Goal: Transaction & Acquisition: Book appointment/travel/reservation

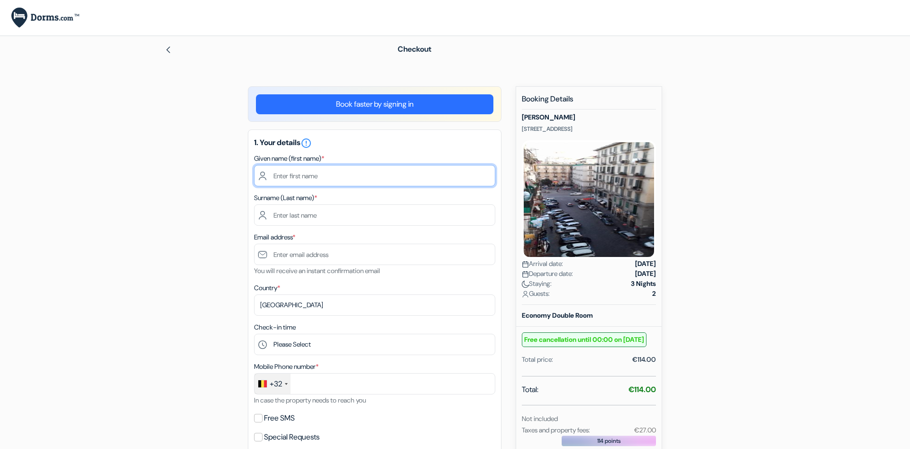
click at [343, 174] on input "text" at bounding box center [374, 175] width 241 height 21
type input "[PERSON_NAME]"
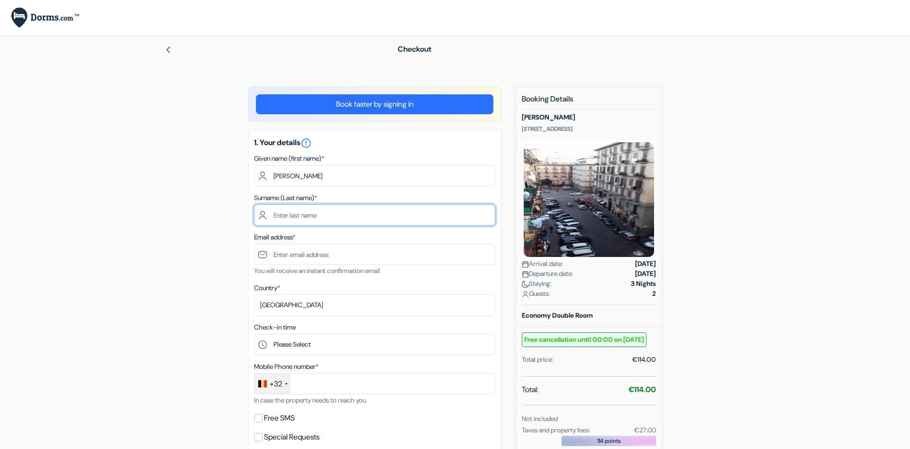
click at [312, 220] on input "text" at bounding box center [374, 214] width 241 height 21
type input "Sturbois"
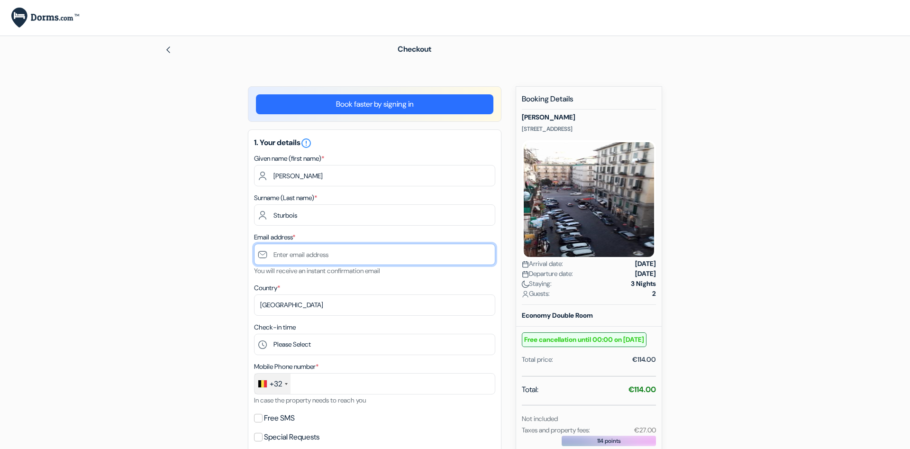
click at [309, 256] on input "text" at bounding box center [374, 254] width 241 height 21
type input "D"
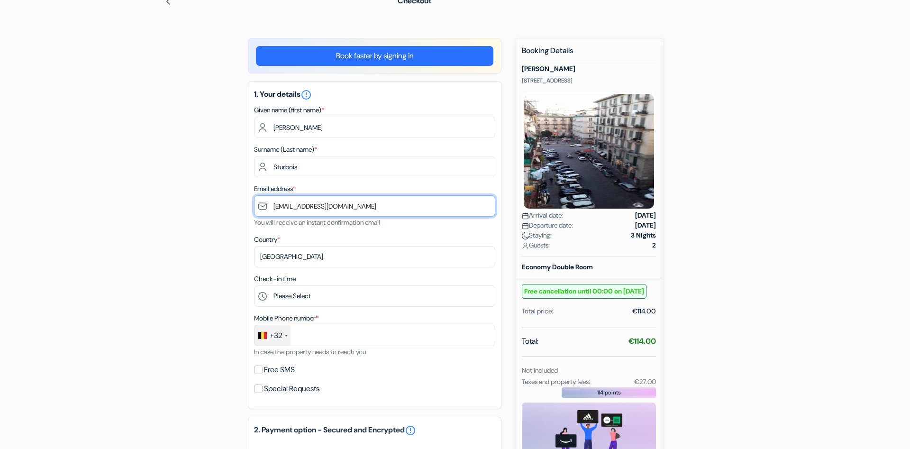
type input "[EMAIL_ADDRESS][DOMAIN_NAME]"
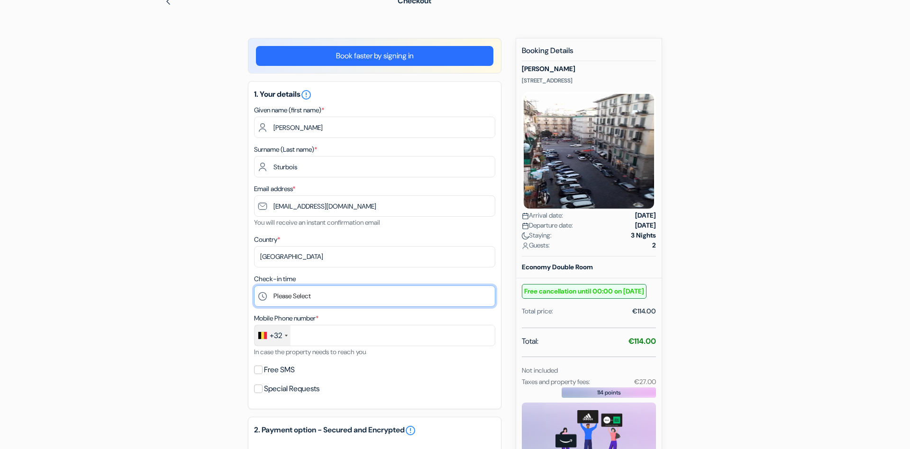
click at [254, 285] on select "Please Select 13:00 14:00 15:00 16:00 17:00 18:00 19:00 20:00 21:00 22:00 23:00" at bounding box center [374, 295] width 241 height 21
click at [768, 294] on form "Checkout add_box [PERSON_NAME] [STREET_ADDRESS] *" at bounding box center [455, 329] width 910 height 683
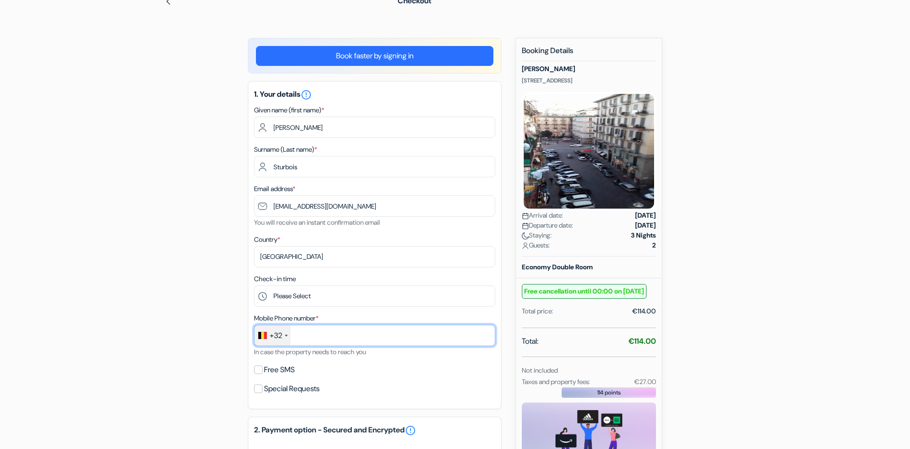
click at [353, 342] on input "text" at bounding box center [374, 335] width 241 height 21
type input "477549999"
click at [259, 371] on input "Free SMS" at bounding box center [258, 369] width 9 height 9
checkbox input "true"
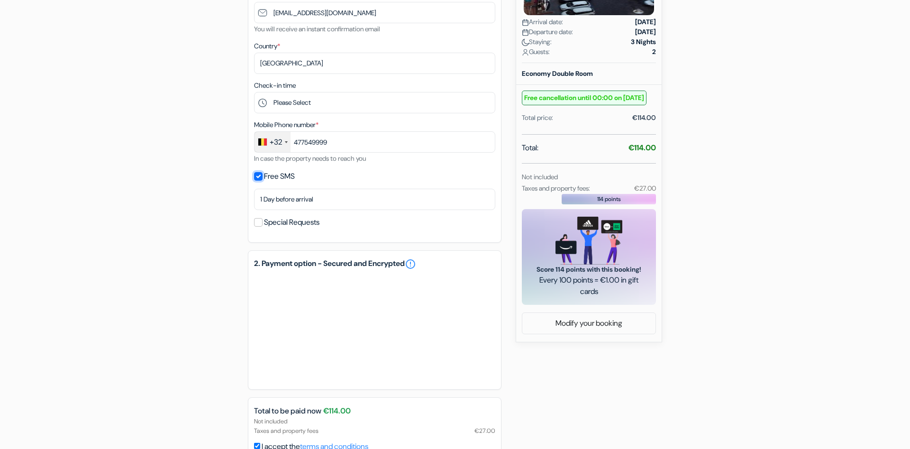
scroll to position [290, 0]
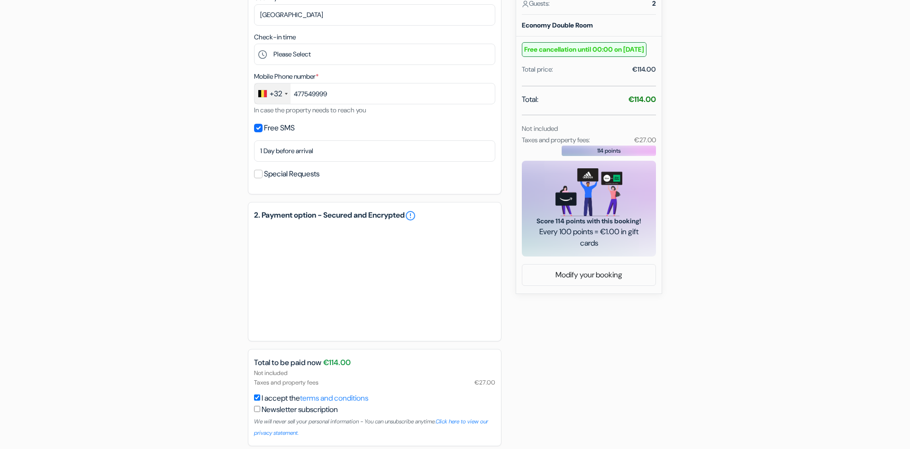
click at [575, 329] on div "add_box [PERSON_NAME] [STREET_ADDRESS] Property Details X" at bounding box center [455, 137] width 626 height 683
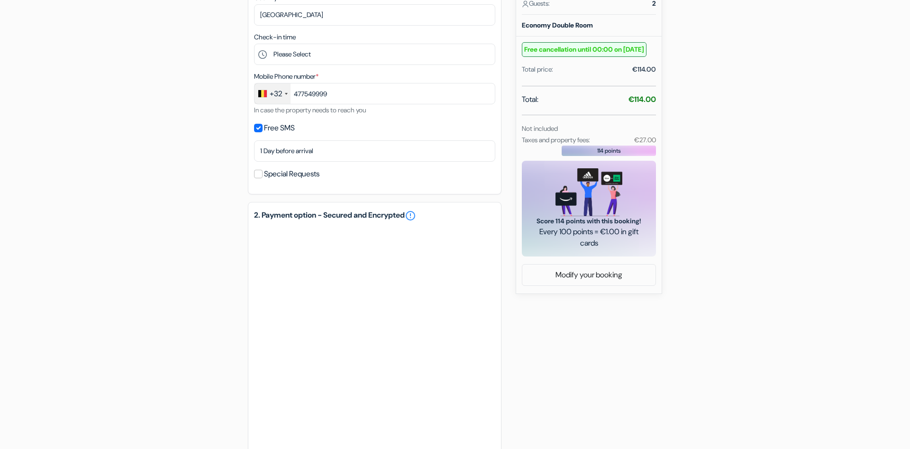
click at [565, 397] on div "add_box [PERSON_NAME] [STREET_ADDRESS] Property Details X" at bounding box center [455, 212] width 626 height 833
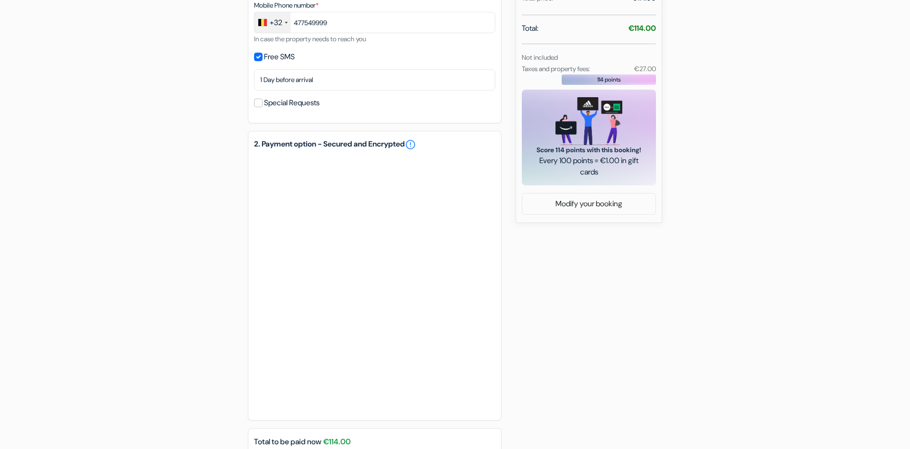
scroll to position [387, 0]
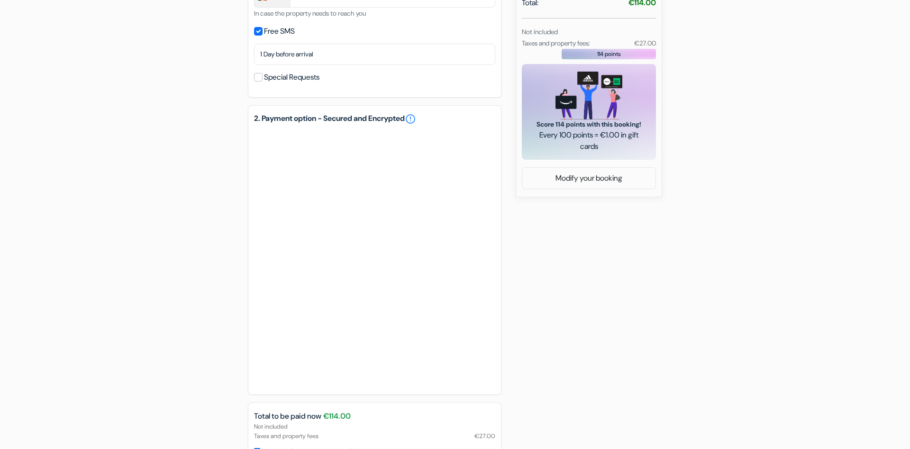
click at [641, 373] on div "add_box [PERSON_NAME] [STREET_ADDRESS] Property Details X" at bounding box center [455, 115] width 626 height 833
click at [549, 341] on div "add_box [PERSON_NAME] [STREET_ADDRESS] Property Details X" at bounding box center [455, 115] width 626 height 833
click at [577, 347] on div "add_box [PERSON_NAME] [STREET_ADDRESS] Property Details X" at bounding box center [455, 115] width 626 height 833
click at [600, 317] on div "add_box [PERSON_NAME] [STREET_ADDRESS] Property Details X" at bounding box center [455, 115] width 626 height 833
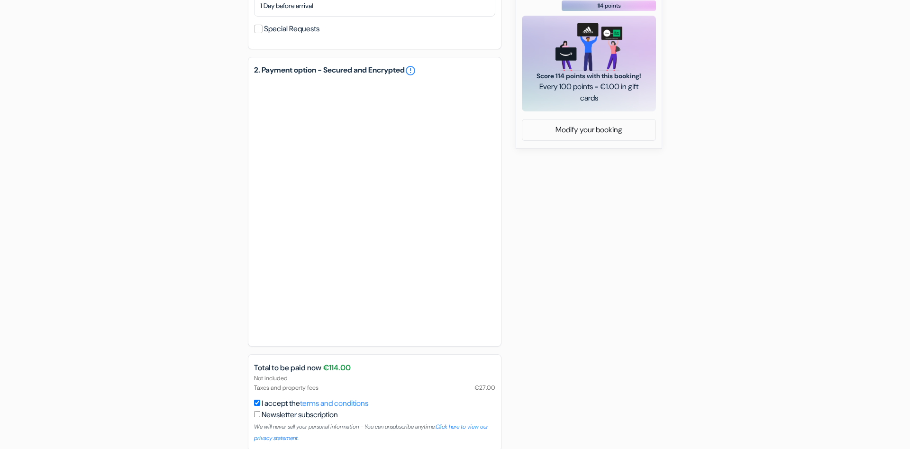
scroll to position [480, 0]
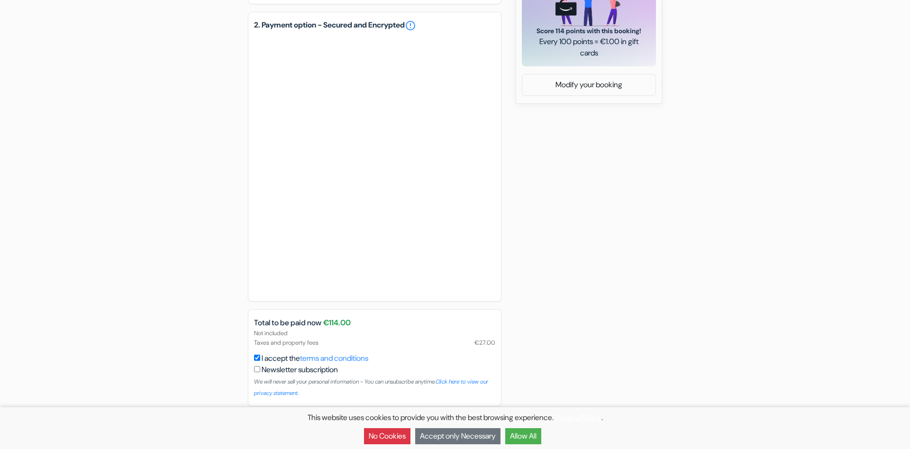
type input "477 54 99 99"
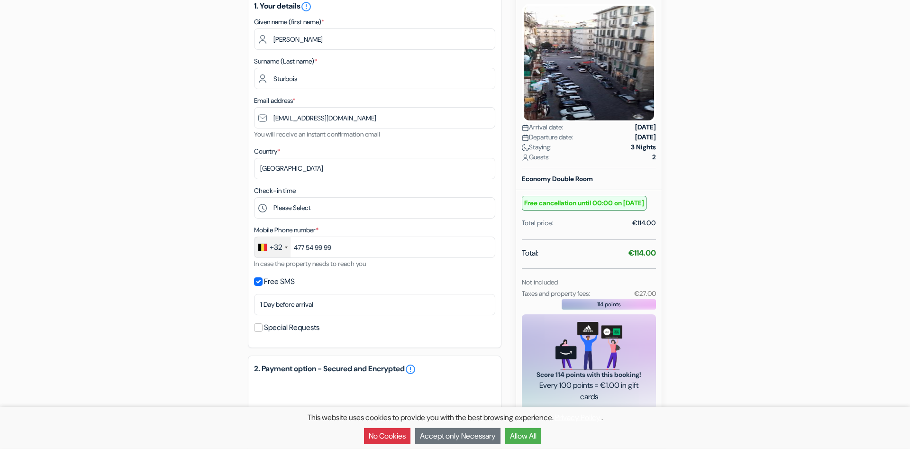
scroll to position [145, 0]
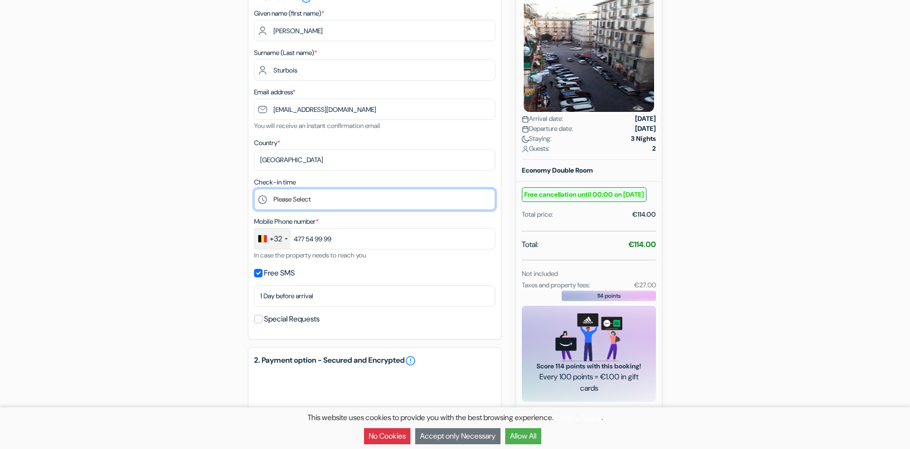
click at [254, 189] on select "Please Select 13:00 14:00 15:00 16:00 17:00 18:00 19:00 20:00 21:00 22:00 23:00" at bounding box center [374, 199] width 241 height 21
select select "17"
click option "17:00" at bounding box center [0, 0] width 0 height 0
click at [187, 259] on div "add_box [PERSON_NAME] [STREET_ADDRESS] Property Details X" at bounding box center [455, 357] width 626 height 833
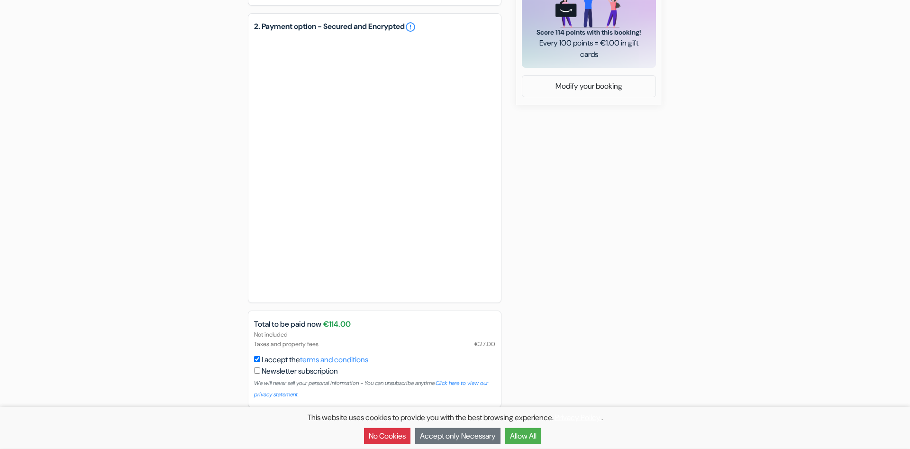
scroll to position [480, 0]
click at [537, 438] on button "Allow All" at bounding box center [523, 436] width 36 height 16
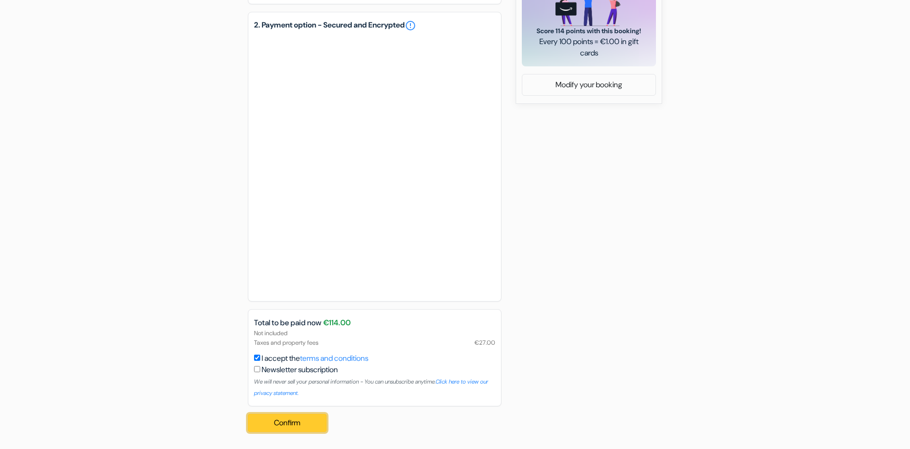
click at [279, 428] on button "Confirm Loading..." at bounding box center [287, 423] width 79 height 18
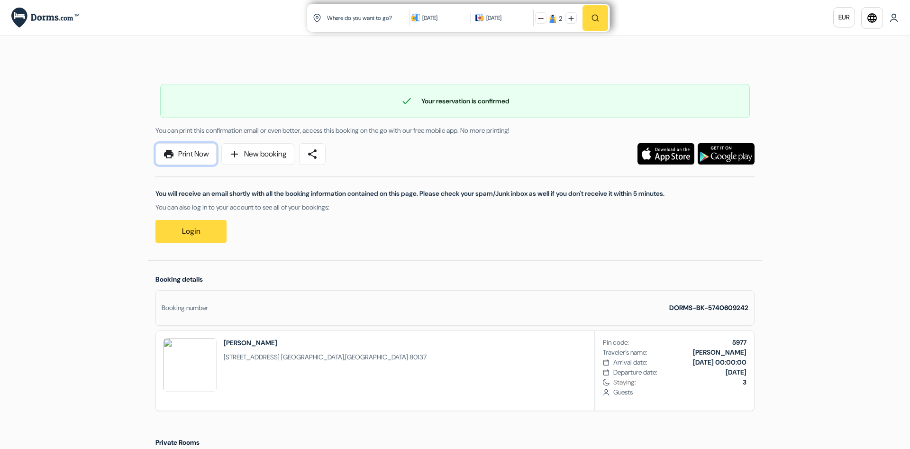
click at [185, 152] on link "print Print Now" at bounding box center [185, 154] width 61 height 22
drag, startPoint x: 353, startPoint y: 356, endPoint x: 217, endPoint y: 339, distance: 136.6
click at [217, 339] on div "[PERSON_NAME] [STREET_ADDRESS]" at bounding box center [295, 371] width 278 height 80
copy div "Alexander hostel [STREET_ADDRESS]"
click at [535, 396] on div "[PERSON_NAME] [STREET_ADDRESS] Pin code: 5977 Traveler’s name: [PERSON_NAME] Ar…" at bounding box center [454, 370] width 599 height 81
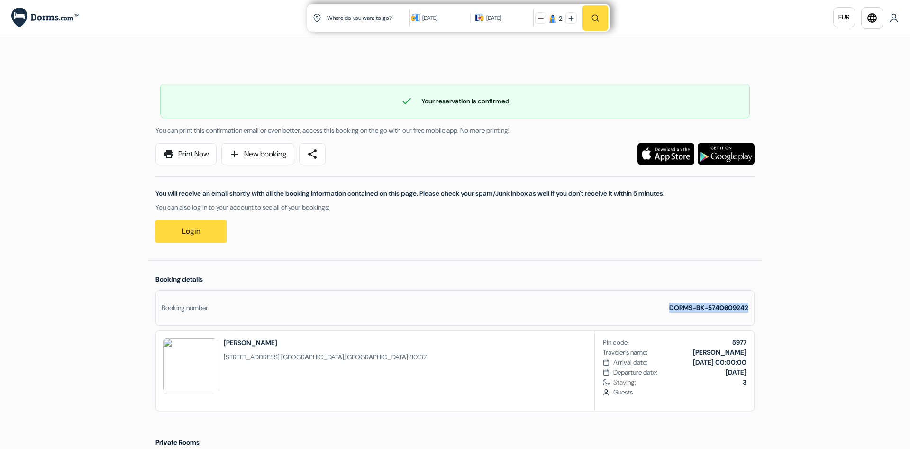
drag, startPoint x: 747, startPoint y: 308, endPoint x: 669, endPoint y: 305, distance: 78.3
click at [669, 305] on strong "DORMS-BK-5740609242" at bounding box center [708, 307] width 79 height 9
copy strong "DORMS-BK-5740609242"
click at [814, 371] on div "Language Close Currency Close Download App" at bounding box center [455, 433] width 910 height 866
click at [198, 152] on link "print Print Now" at bounding box center [185, 154] width 61 height 22
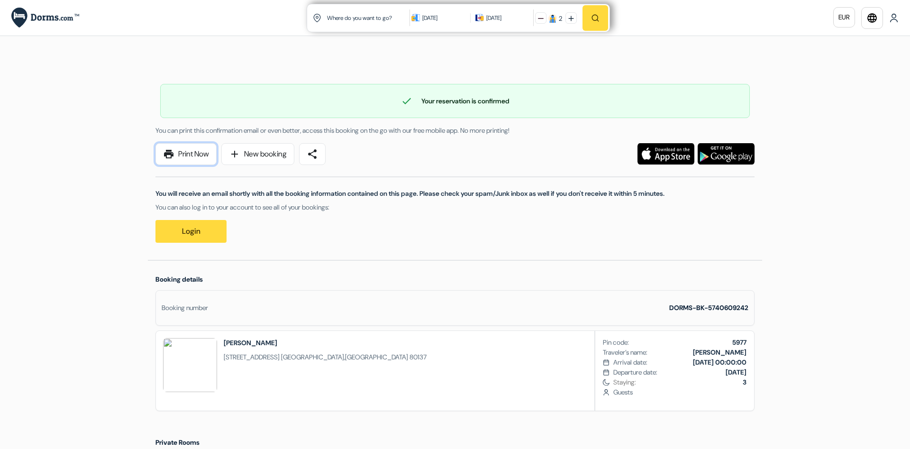
click at [203, 157] on link "print Print Now" at bounding box center [185, 154] width 61 height 22
click at [179, 159] on link "print Print Now" at bounding box center [185, 154] width 61 height 22
click at [186, 159] on link "print Print Now" at bounding box center [185, 154] width 61 height 22
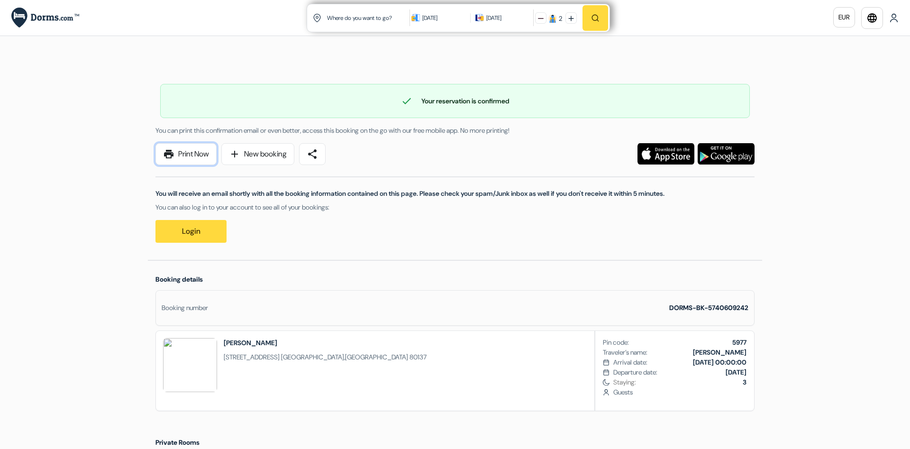
click at [186, 159] on link "print Print Now" at bounding box center [185, 154] width 61 height 22
click at [315, 154] on span "share" at bounding box center [312, 153] width 11 height 11
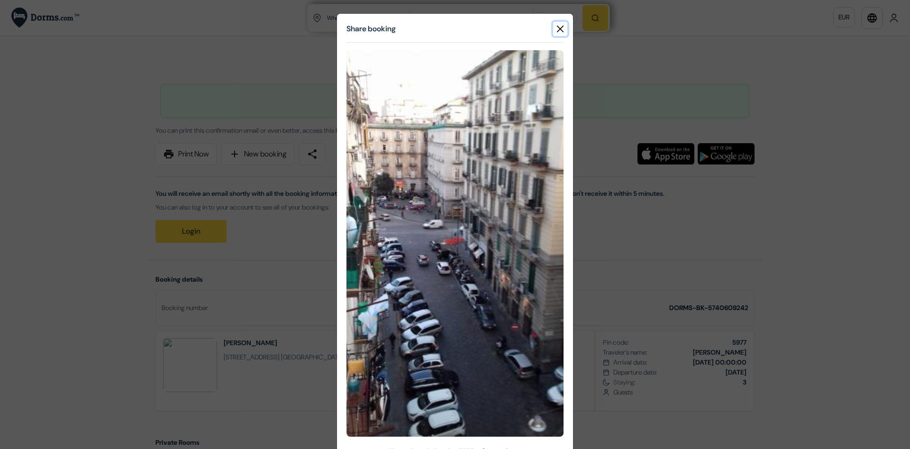
click at [558, 30] on button "Close" at bounding box center [560, 29] width 14 height 14
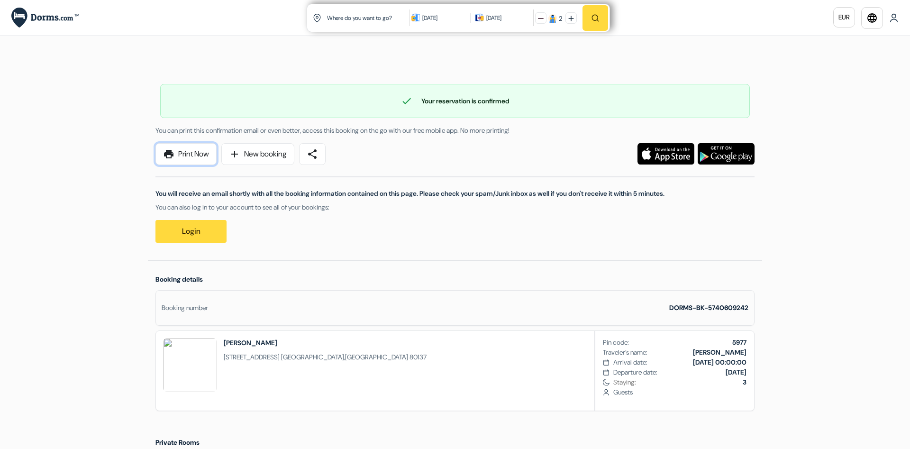
click at [195, 155] on link "print Print Now" at bounding box center [185, 154] width 61 height 22
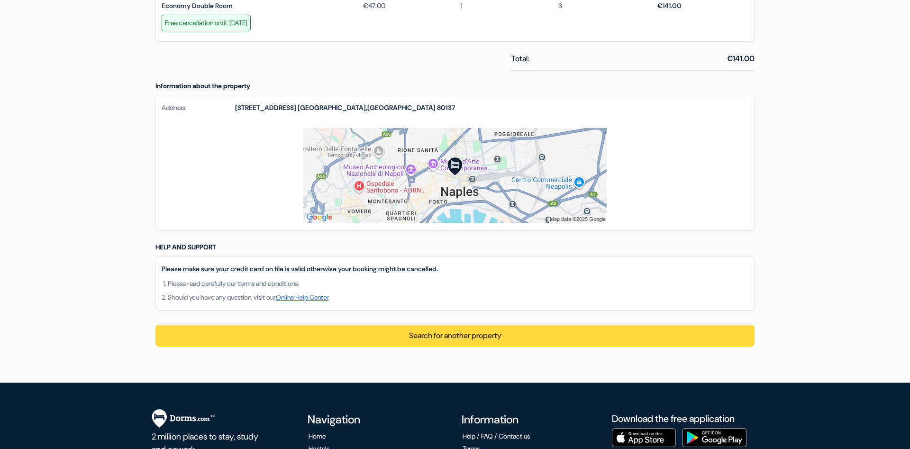
scroll to position [242, 0]
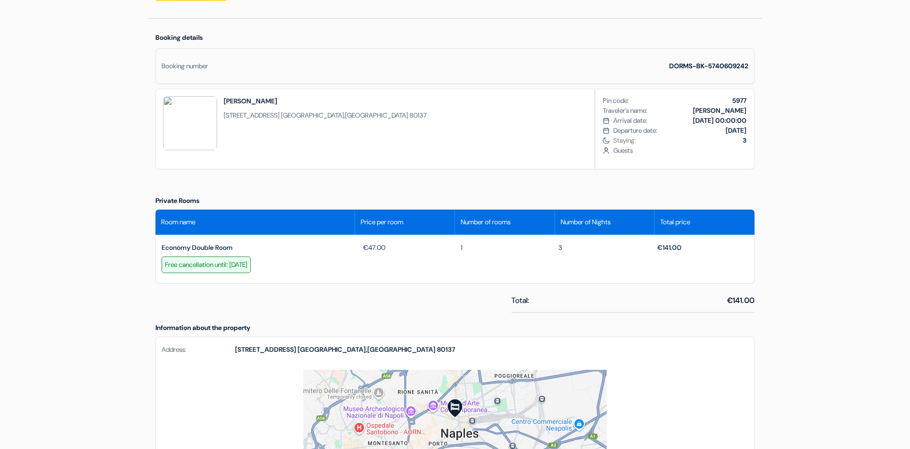
drag, startPoint x: 286, startPoint y: 265, endPoint x: 164, endPoint y: 263, distance: 122.3
click at [164, 263] on div "Free cancellation until: 15 October 2025" at bounding box center [206, 264] width 89 height 17
copy div "Free cancellation until: 15 October 2025"
click at [827, 309] on div "Language Close Currency Close Download App" at bounding box center [455, 191] width 910 height 866
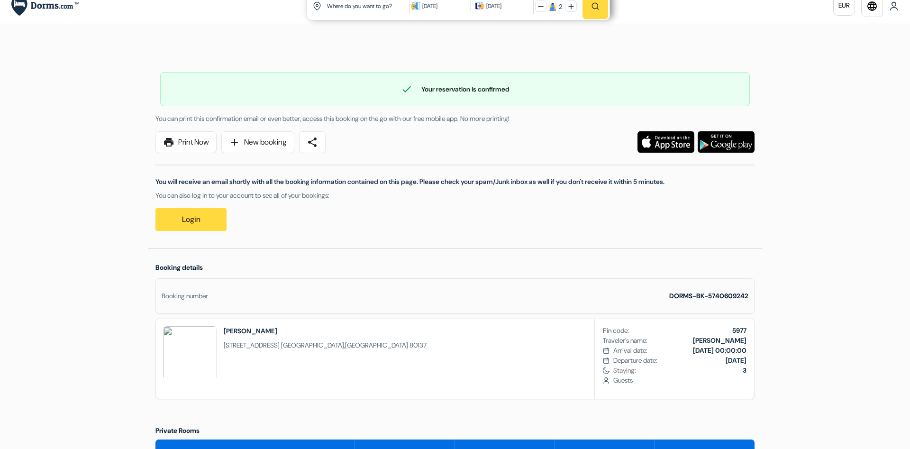
scroll to position [0, 0]
